Goal: Task Accomplishment & Management: Use online tool/utility

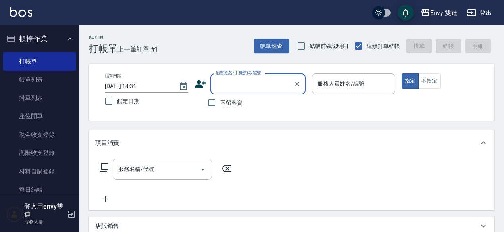
scroll to position [173, 0]
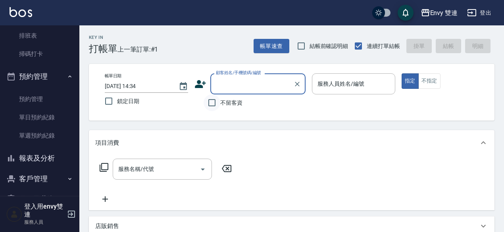
click at [215, 103] on input "不留客資" at bounding box center [211, 102] width 17 height 17
checkbox input "true"
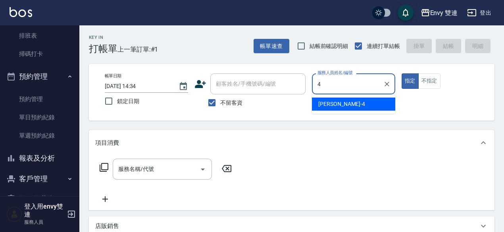
type input "[PERSON_NAME]-4"
type button "true"
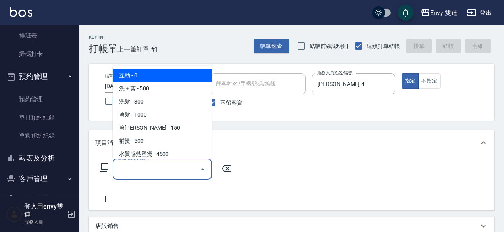
click at [157, 170] on input "服務名稱/代號" at bounding box center [156, 169] width 80 height 14
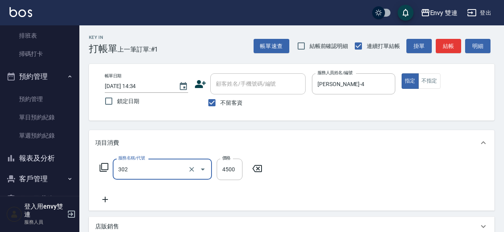
type input "水質感熱塑燙(302)"
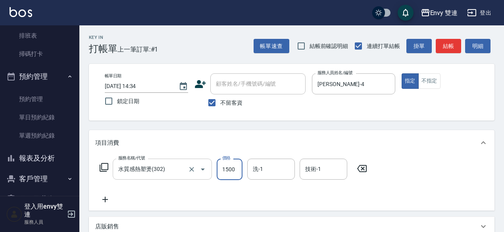
type input "1500"
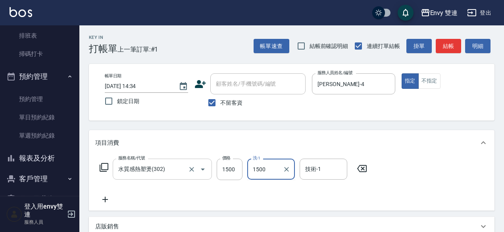
type input "1500"
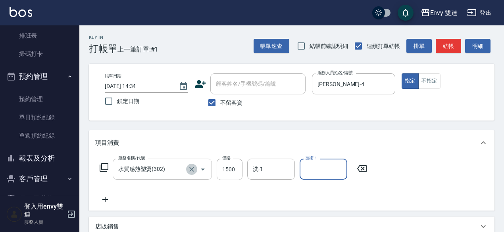
click at [194, 167] on icon "Clear" at bounding box center [191, 169] width 5 height 5
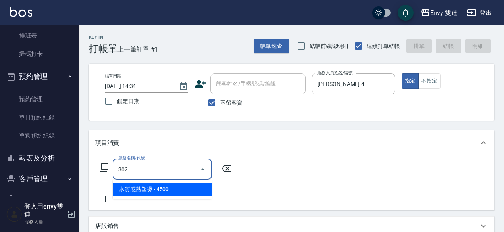
type input "水質感熱塑燙(302)"
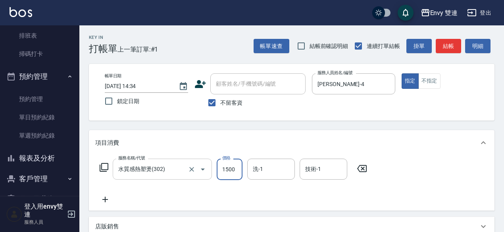
type input "1500"
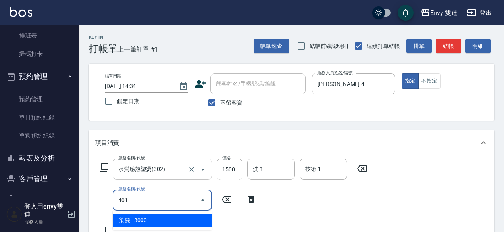
type input "染髮(401)"
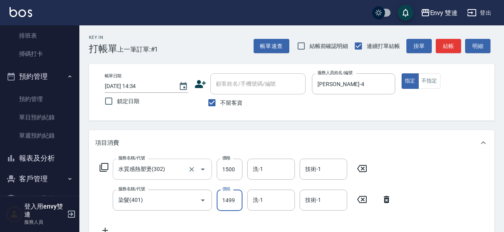
type input "1499"
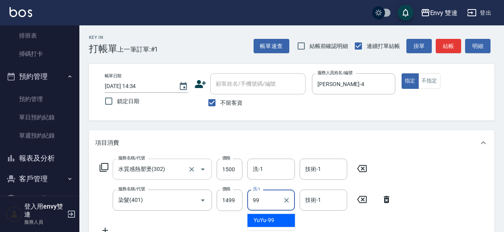
type input "9"
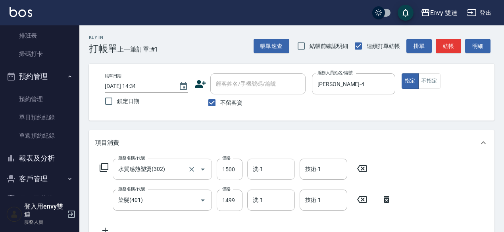
drag, startPoint x: 372, startPoint y: 146, endPoint x: 274, endPoint y: 166, distance: 100.3
click at [274, 166] on div "項目消費 服務名稱/代號 水質感熱塑燙(302) 服務名稱/代號 價格 1500 價格 洗-1 洗-1 技術-1 技術-1 服務名稱/代號 染髮(401) 服…" at bounding box center [291, 185] width 405 height 111
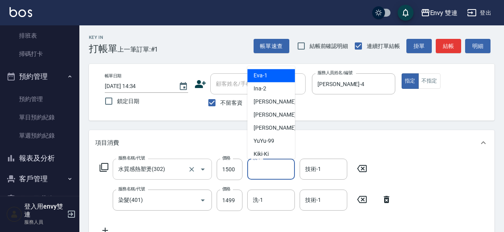
click at [274, 166] on input "洗-1" at bounding box center [271, 169] width 40 height 14
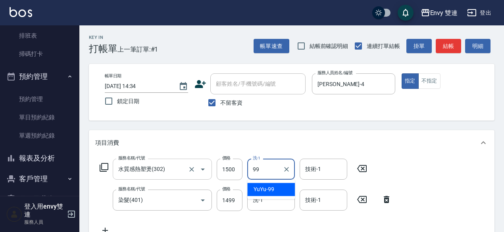
type input "YuYu-99"
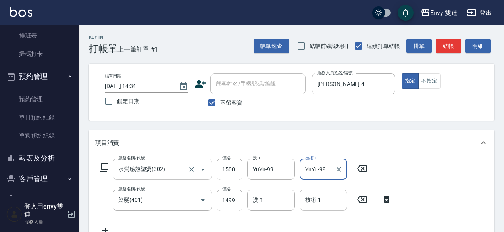
type input "YuYu-99"
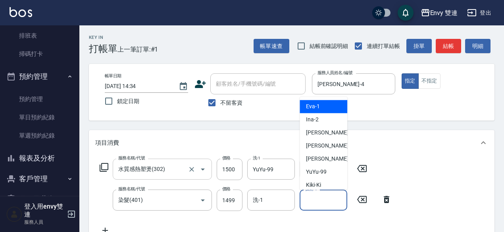
click at [326, 204] on input "技術-1" at bounding box center [323, 200] width 40 height 14
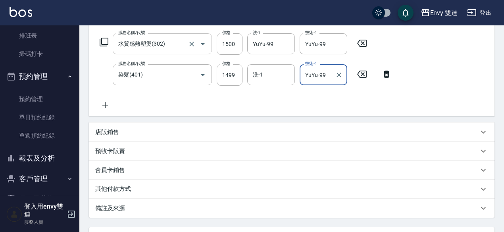
scroll to position [200, 0]
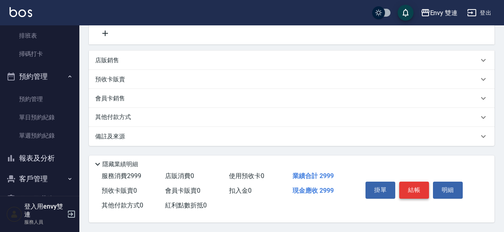
type input "YuYu-99"
click at [415, 188] on button "結帳" at bounding box center [414, 190] width 30 height 17
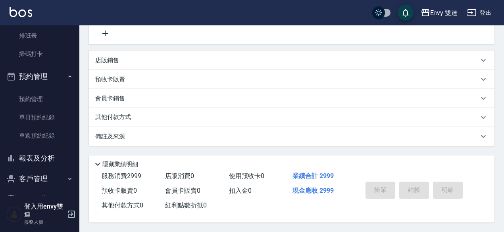
type input "[DATE] 15:50"
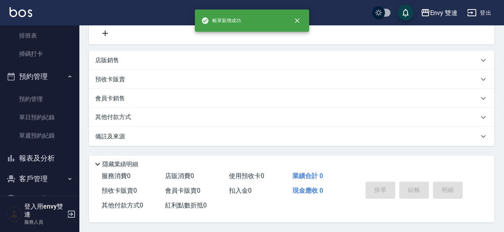
scroll to position [0, 0]
